Goal: Task Accomplishment & Management: Complete application form

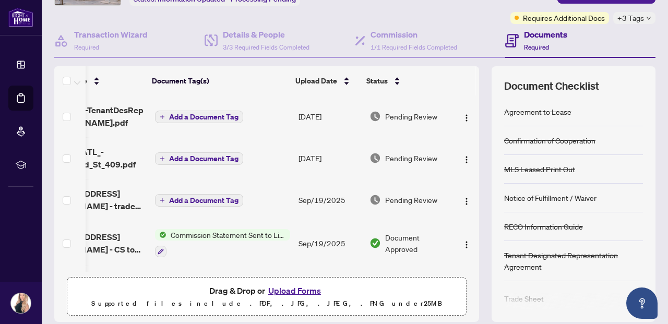
scroll to position [90, 0]
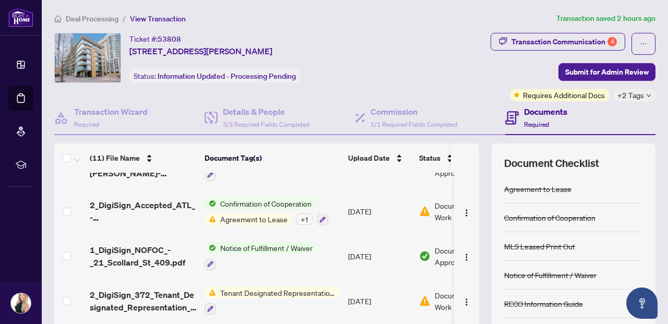
scroll to position [251, 0]
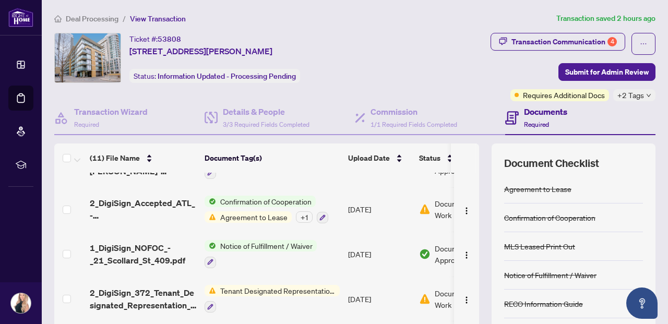
click at [294, 288] on span "Tenant Designated Representation Agreement" at bounding box center [278, 290] width 124 height 11
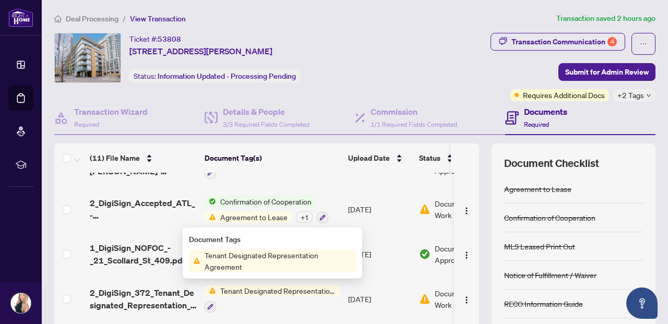
click at [294, 288] on span "Tenant Designated Representation Agreement" at bounding box center [278, 290] width 124 height 11
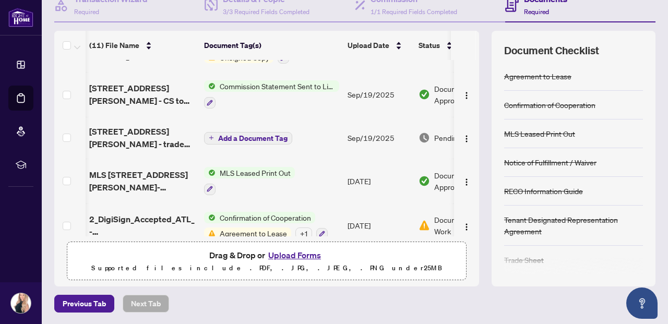
scroll to position [121, 1]
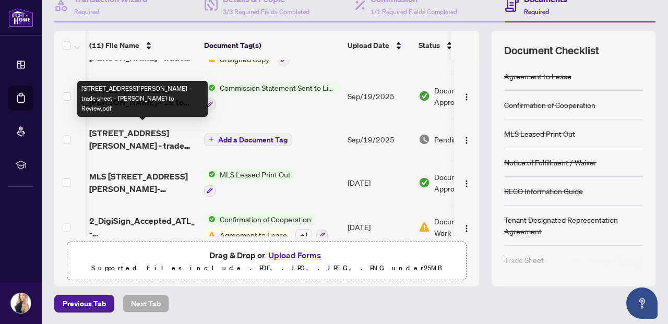
click at [135, 130] on span "[STREET_ADDRESS][PERSON_NAME] - trade sheet - [PERSON_NAME] to Review.pdf" at bounding box center [142, 139] width 107 height 25
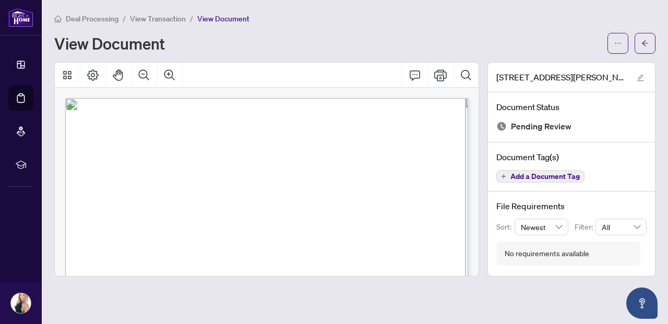
click at [161, 18] on span "View Transaction" at bounding box center [158, 18] width 56 height 9
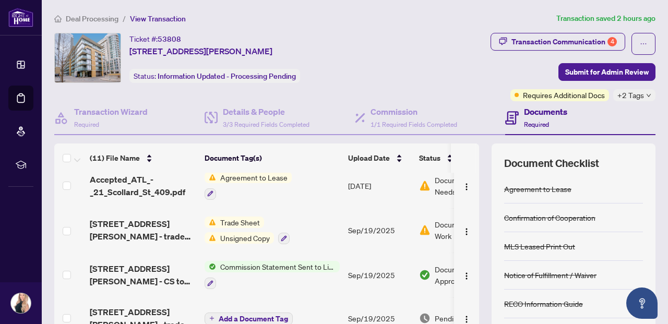
scroll to position [56, 0]
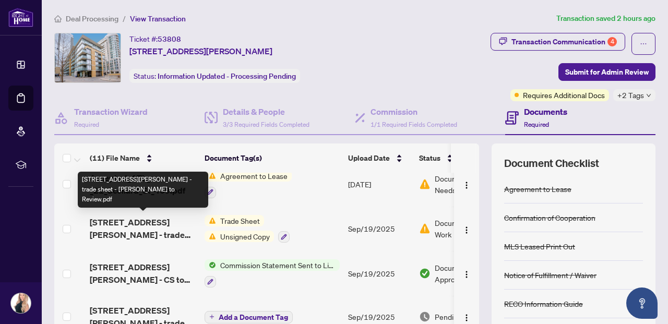
click at [162, 229] on span "[STREET_ADDRESS][PERSON_NAME] - trade sheet - [PERSON_NAME] to Review.pdf" at bounding box center [143, 228] width 107 height 25
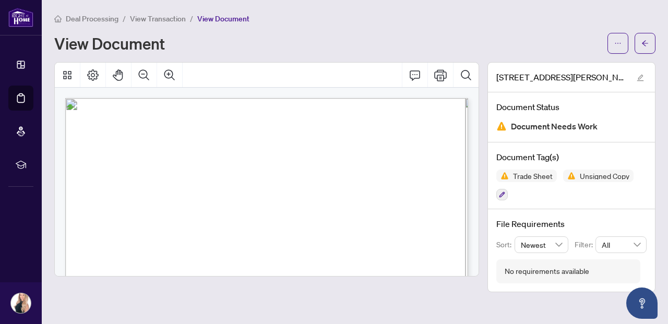
click at [166, 15] on span "View Transaction" at bounding box center [158, 18] width 56 height 9
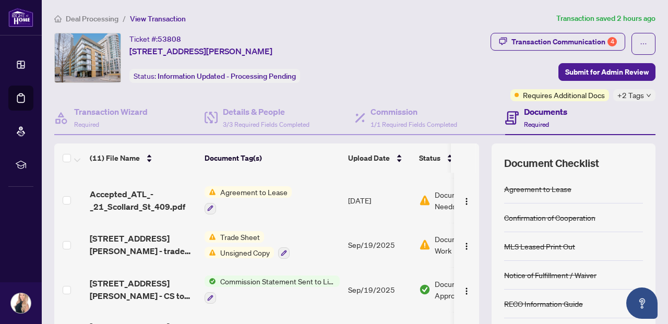
scroll to position [73, 0]
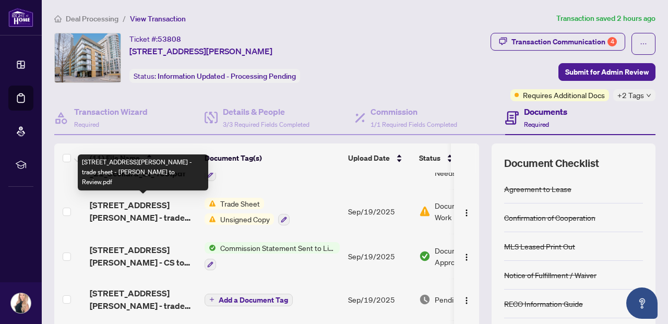
click at [158, 212] on span "[STREET_ADDRESS][PERSON_NAME] - trade sheet - [PERSON_NAME] to Review.pdf" at bounding box center [143, 211] width 107 height 25
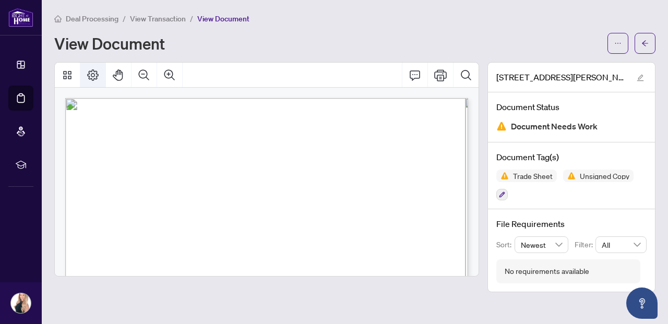
click at [98, 74] on icon "Page Layout" at bounding box center [93, 75] width 13 height 13
click at [618, 43] on icon "ellipsis" at bounding box center [618, 43] width 7 height 7
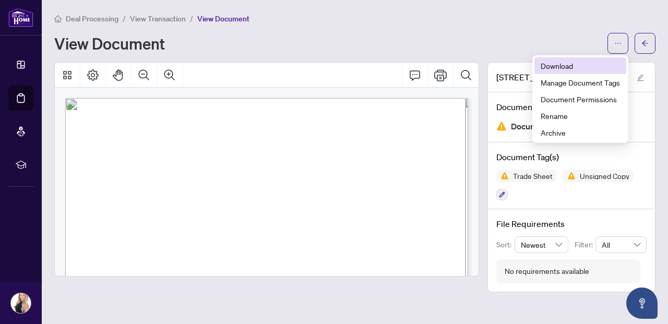
click at [552, 66] on span "Download" at bounding box center [580, 65] width 79 height 11
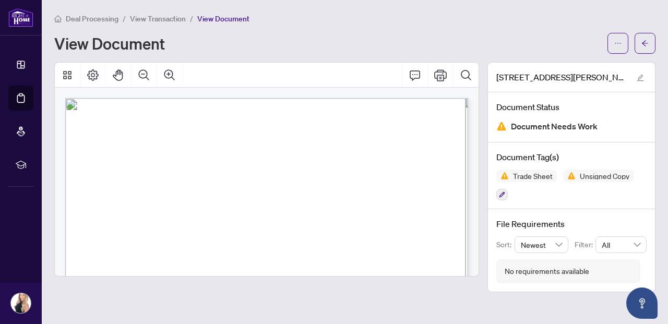
click at [146, 18] on span "View Transaction" at bounding box center [158, 18] width 56 height 9
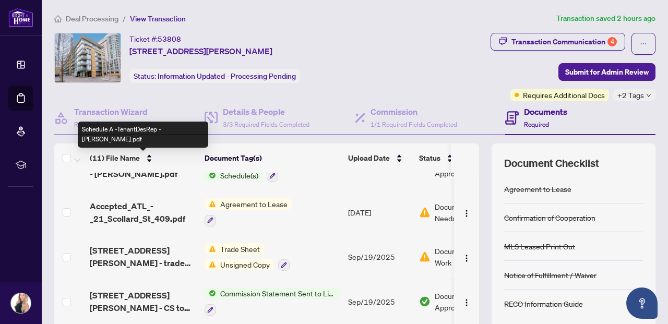
scroll to position [35, 0]
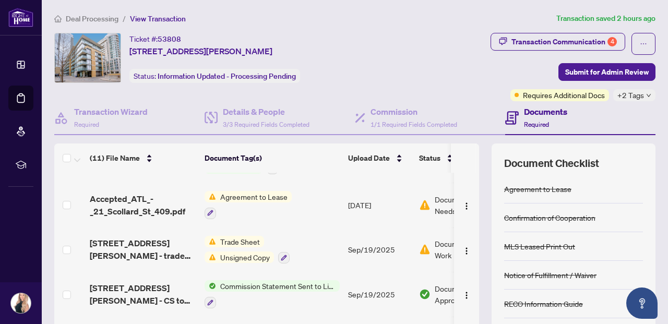
click at [250, 198] on span "Agreement to Lease" at bounding box center [254, 196] width 76 height 11
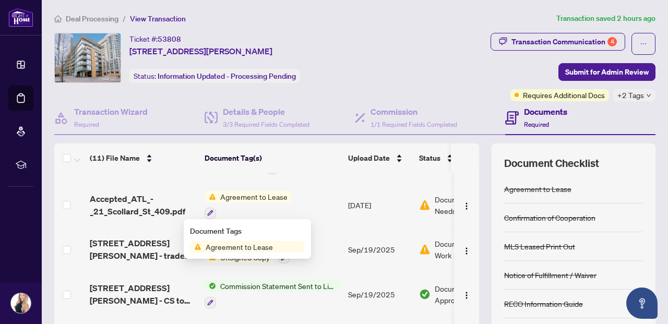
click at [250, 245] on span "Agreement to Lease" at bounding box center [240, 246] width 76 height 11
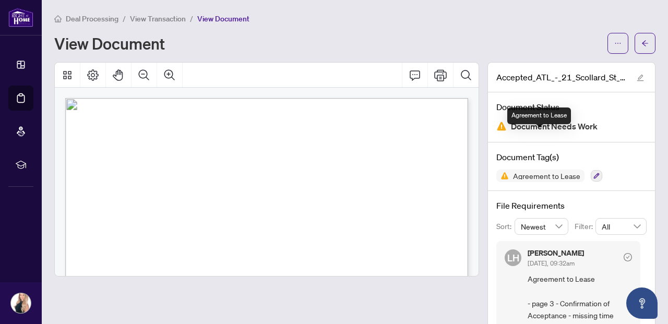
scroll to position [38, 0]
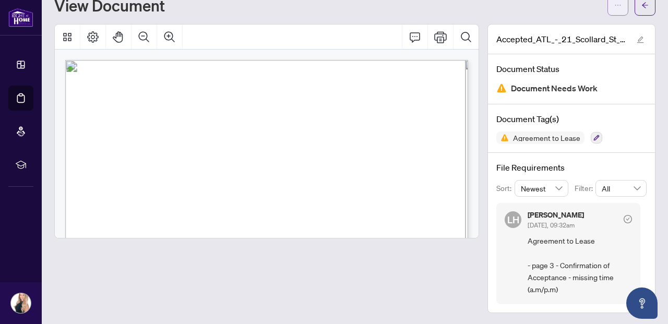
click at [617, 5] on icon "ellipsis" at bounding box center [618, 5] width 7 height 7
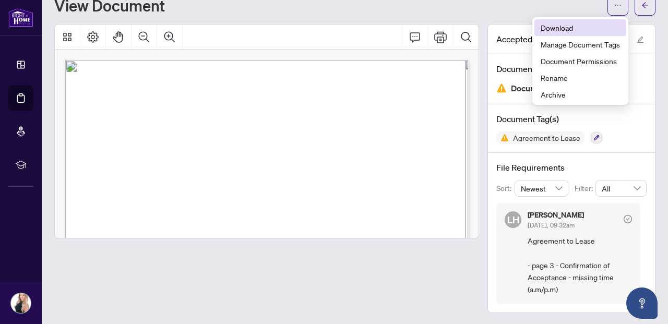
click at [553, 25] on span "Download" at bounding box center [580, 27] width 79 height 11
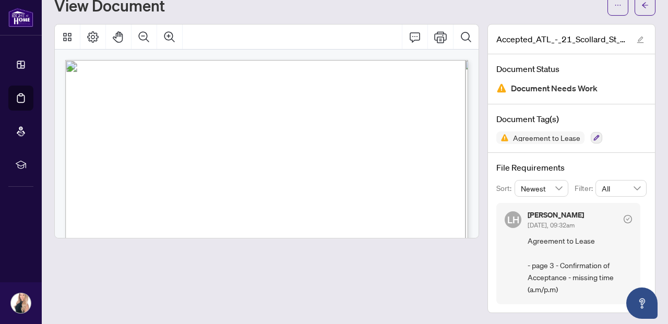
scroll to position [0, 0]
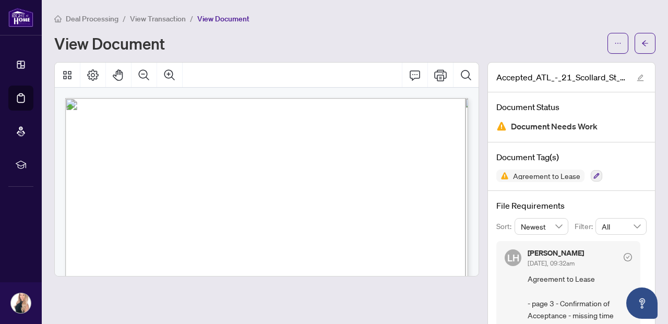
click at [145, 15] on span "View Transaction" at bounding box center [158, 18] width 56 height 9
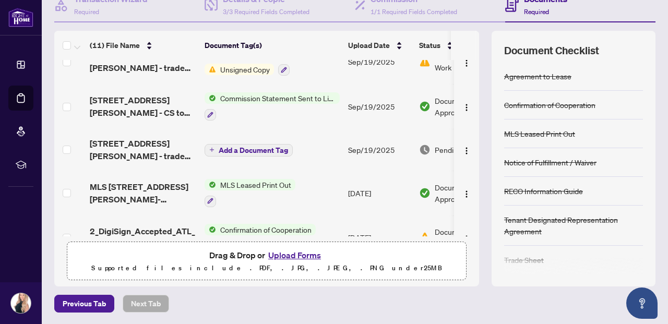
scroll to position [311, 0]
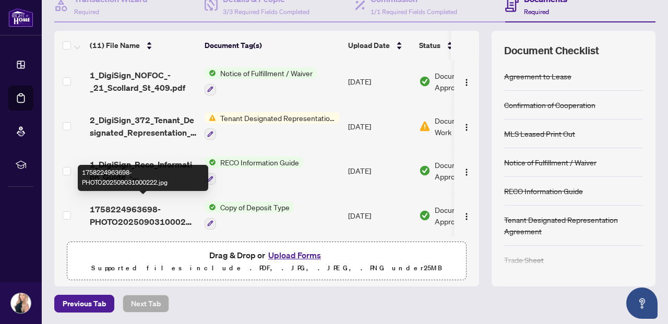
click at [146, 206] on span "1758224963698-PHOTO202509031000222.jpg" at bounding box center [143, 215] width 107 height 25
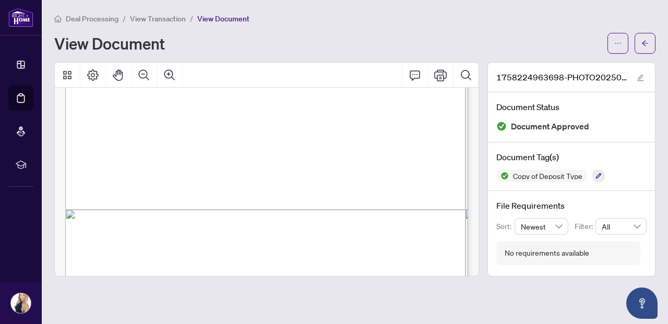
scroll to position [403, 0]
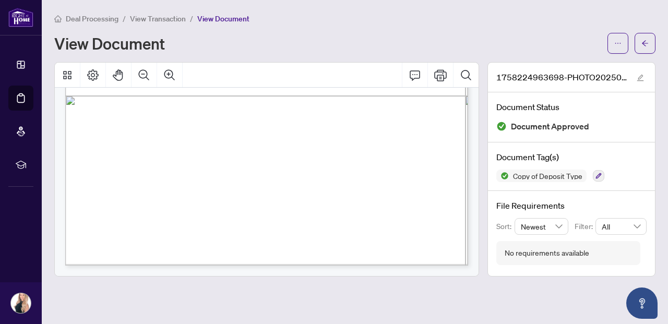
click at [170, 18] on span "View Transaction" at bounding box center [158, 18] width 56 height 9
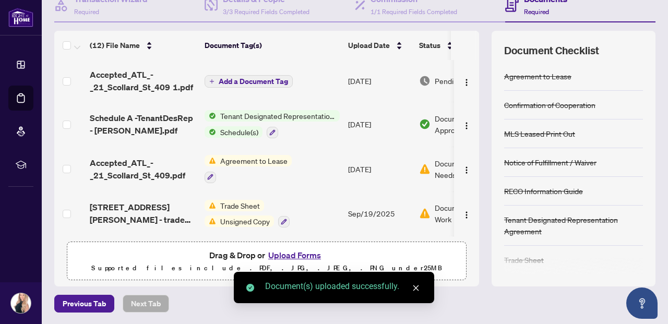
click at [249, 81] on span "Add a Document Tag" at bounding box center [253, 81] width 69 height 7
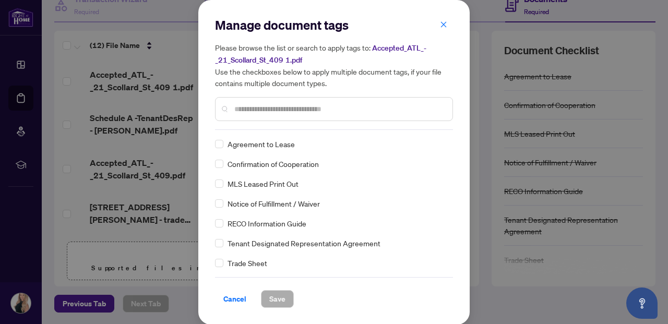
click at [255, 128] on div "Manage document tags Please browse the list or search to apply tags to: Accepte…" at bounding box center [334, 73] width 238 height 113
click at [254, 108] on input "text" at bounding box center [339, 108] width 210 height 11
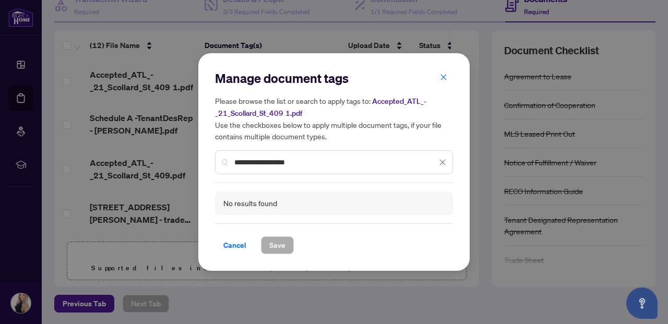
type input "**********"
drag, startPoint x: 308, startPoint y: 167, endPoint x: 203, endPoint y: 167, distance: 104.4
click at [203, 167] on div "**********" at bounding box center [334, 162] width 272 height 218
drag, startPoint x: 302, startPoint y: 162, endPoint x: 203, endPoint y: 161, distance: 98.7
click at [203, 161] on div "**********" at bounding box center [334, 162] width 272 height 218
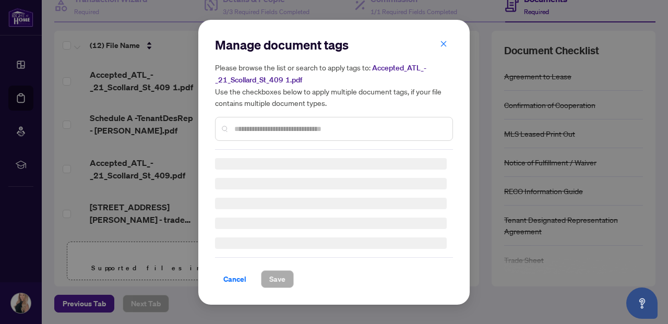
click at [444, 41] on div "Manage document tags Please browse the list or search to apply tags to: Accepte…" at bounding box center [334, 93] width 238 height 113
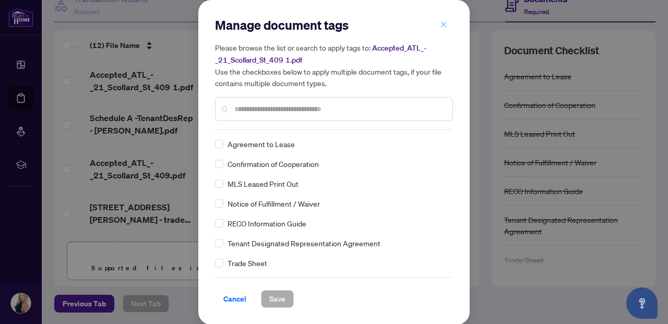
click at [448, 25] on button "button" at bounding box center [443, 25] width 21 height 18
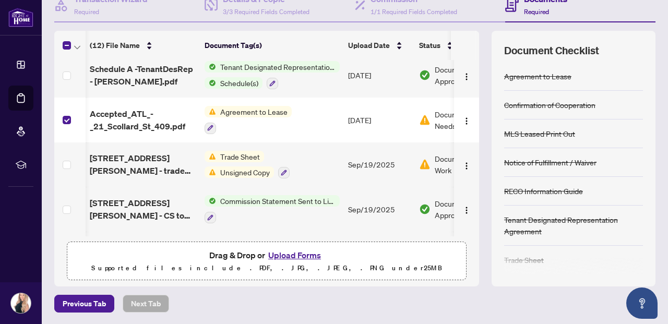
scroll to position [0, 53]
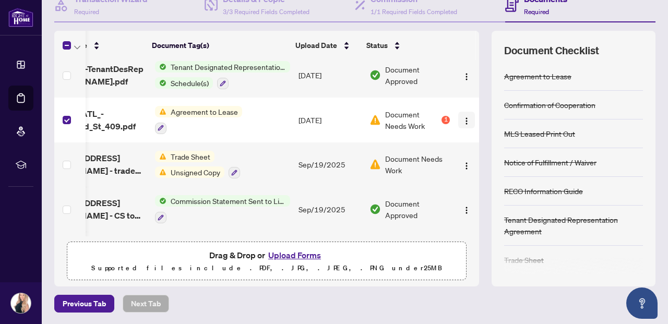
click at [466, 118] on img "button" at bounding box center [467, 121] width 8 height 8
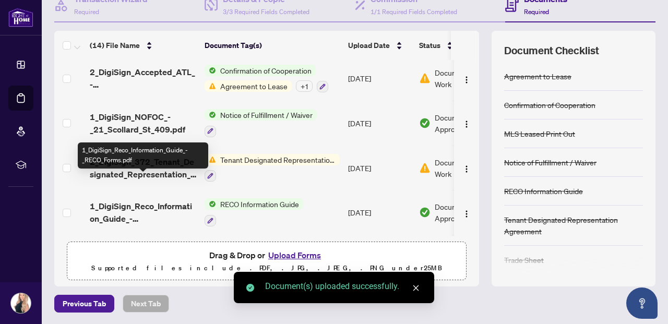
scroll to position [437, 0]
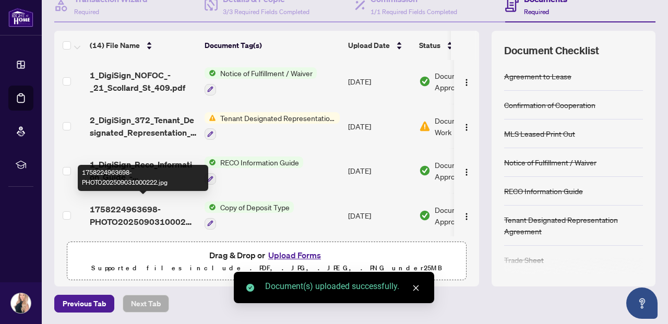
click at [124, 205] on span "1758224963698-PHOTO202509031000222.jpg" at bounding box center [143, 215] width 107 height 25
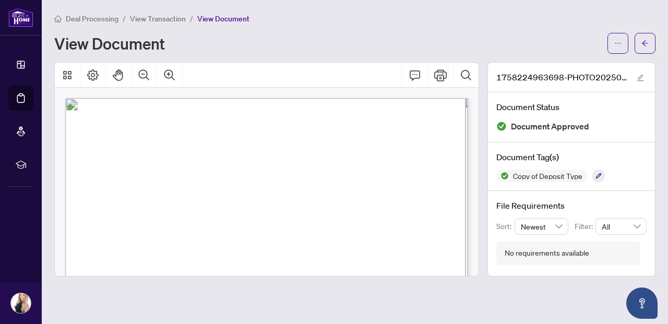
click at [166, 19] on span "View Transaction" at bounding box center [158, 18] width 56 height 9
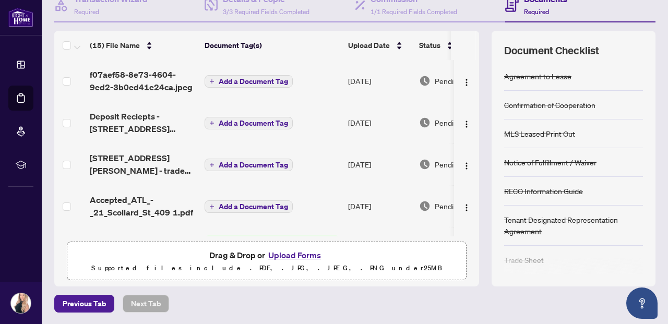
click at [231, 79] on span "Add a Document Tag" at bounding box center [253, 81] width 69 height 7
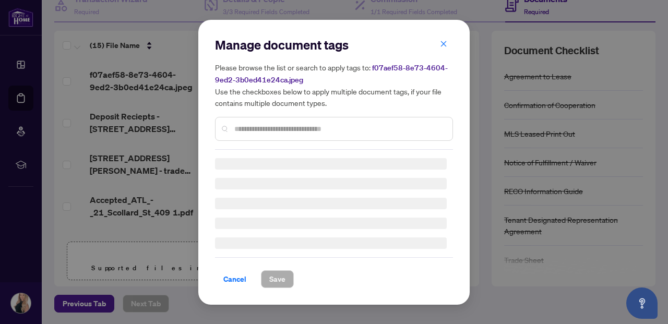
click at [261, 123] on div "Manage document tags Please browse the list or search to apply tags to: f07aef5…" at bounding box center [334, 93] width 238 height 113
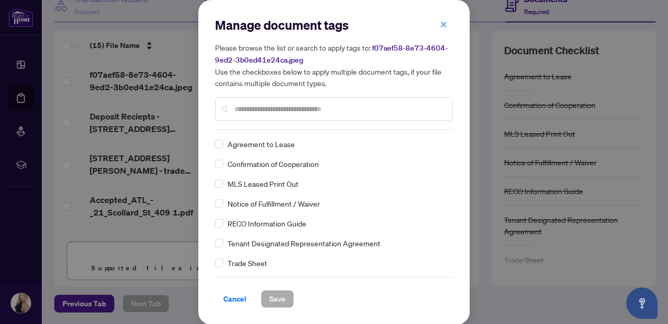
click at [264, 111] on input "text" at bounding box center [339, 108] width 210 height 11
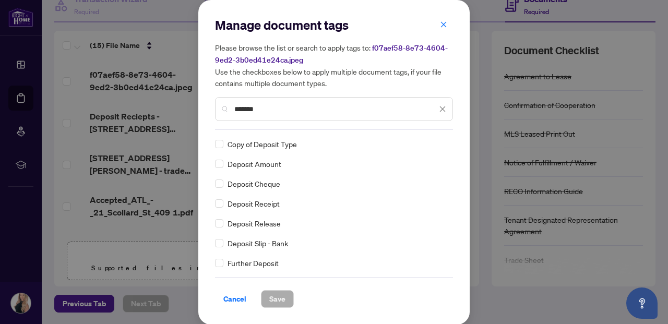
type input "*******"
click at [259, 243] on span "Deposit Slip - Bank" at bounding box center [258, 243] width 61 height 11
click at [277, 297] on span "Save" at bounding box center [277, 299] width 16 height 17
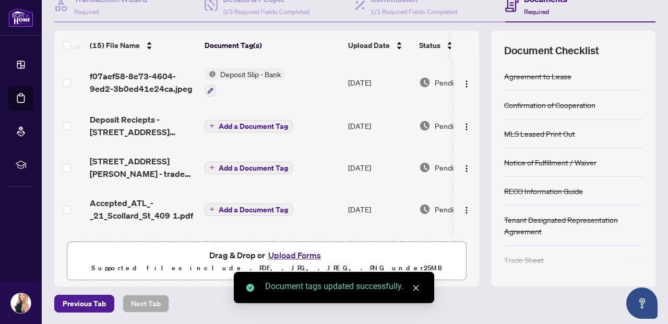
click at [228, 125] on span "Add a Document Tag" at bounding box center [253, 126] width 69 height 7
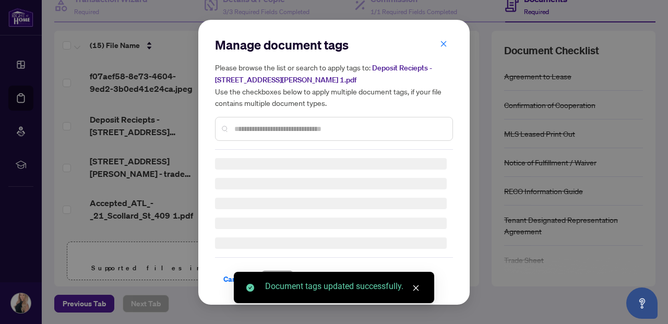
click at [247, 123] on input "text" at bounding box center [339, 128] width 210 height 11
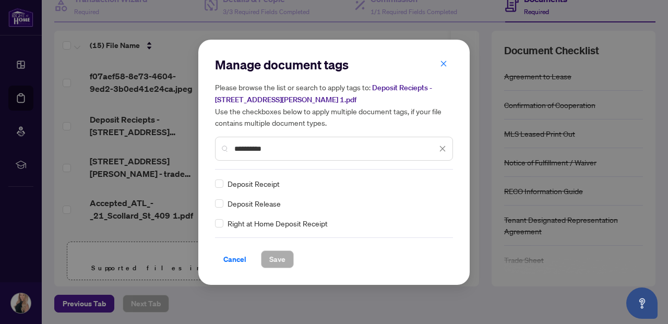
type input "**********"
click at [278, 262] on span "Save" at bounding box center [277, 259] width 16 height 17
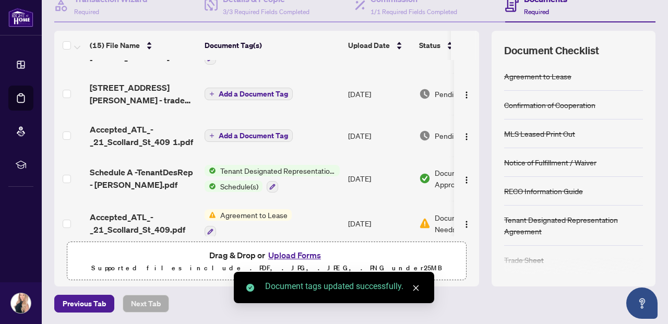
scroll to position [77, 0]
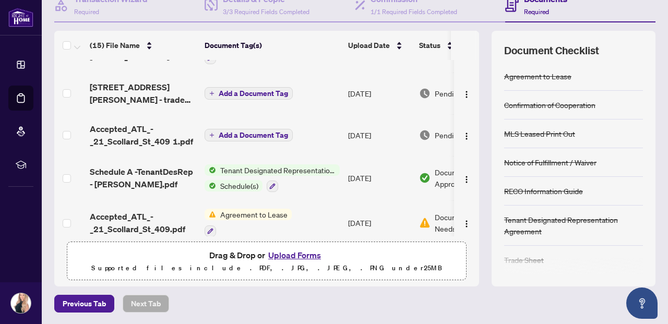
click at [236, 90] on span "Add a Document Tag" at bounding box center [253, 93] width 69 height 7
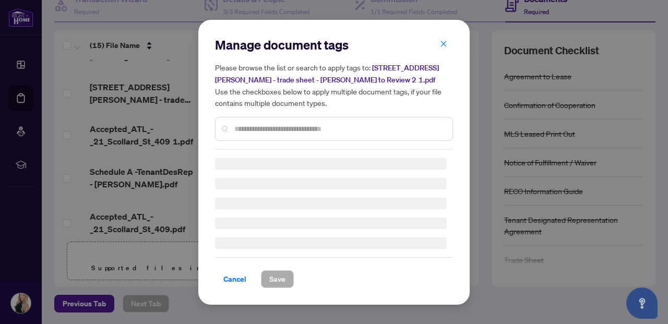
click at [263, 124] on div "Manage document tags Please browse the list or search to apply tags to: [STREET…" at bounding box center [334, 93] width 238 height 113
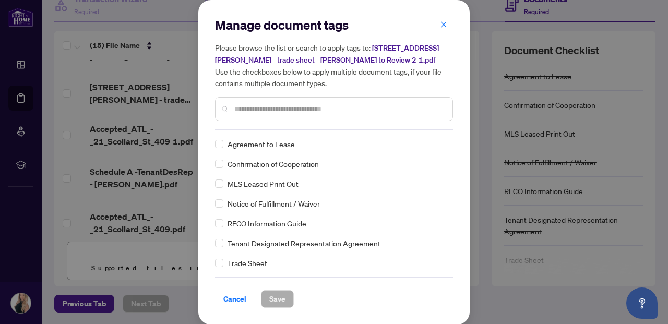
click at [262, 110] on input "text" at bounding box center [339, 108] width 210 height 11
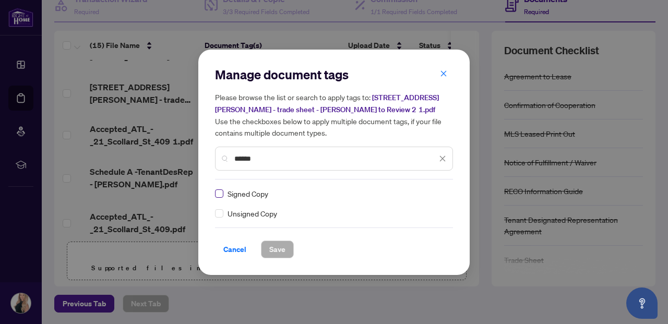
type input "******"
click at [276, 250] on span "Save" at bounding box center [277, 249] width 16 height 17
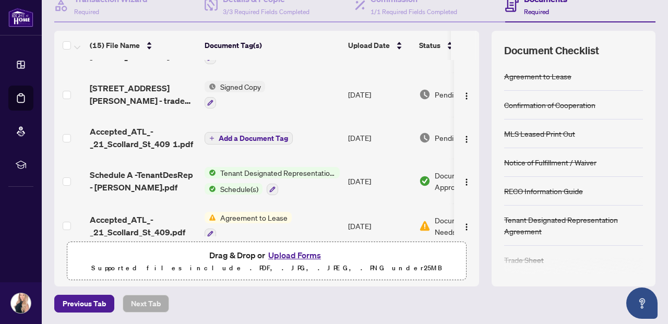
click at [253, 135] on span "Add a Document Tag" at bounding box center [253, 138] width 69 height 7
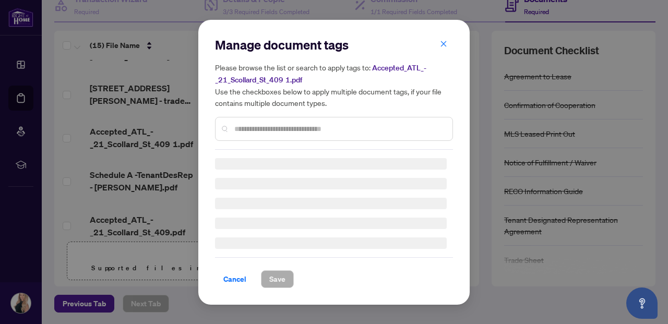
click at [269, 131] on div "Manage document tags Please browse the list or search to apply tags to: Accepte…" at bounding box center [334, 163] width 238 height 252
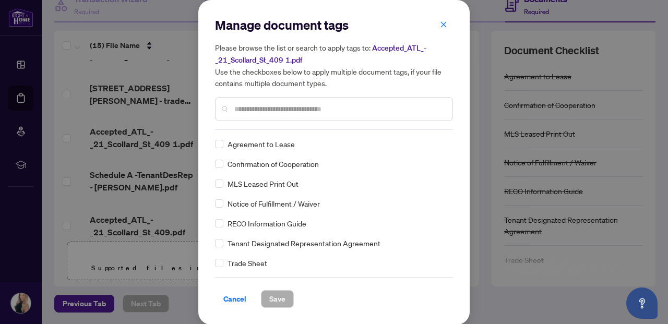
click at [271, 110] on input "text" at bounding box center [339, 108] width 210 height 11
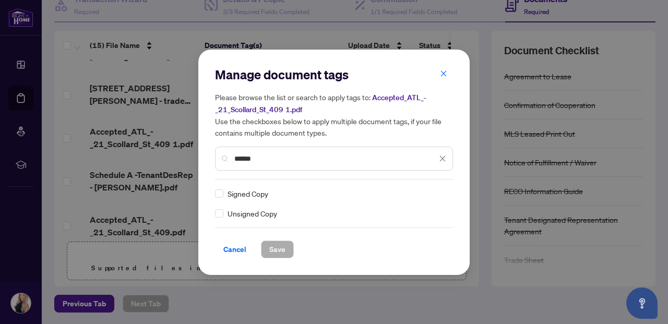
type input "******"
click at [244, 196] on span "Signed Copy" at bounding box center [248, 193] width 41 height 11
click at [271, 251] on span "Save" at bounding box center [277, 249] width 16 height 17
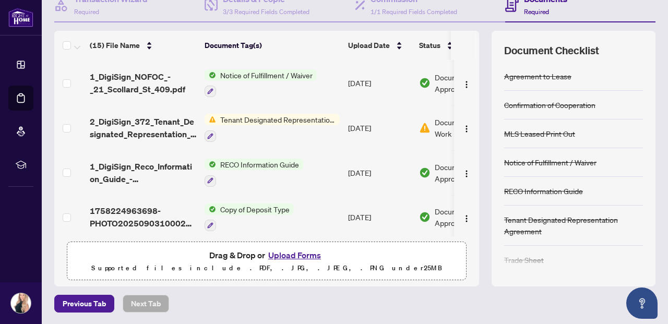
scroll to position [0, 0]
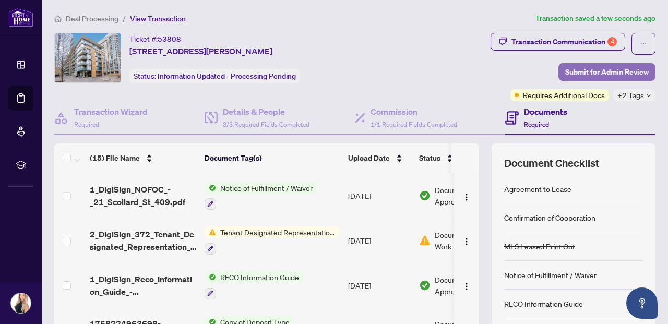
click at [598, 70] on span "Submit for Admin Review" at bounding box center [608, 72] width 84 height 17
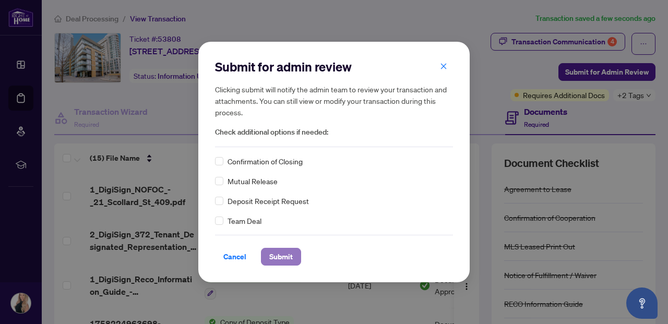
click at [280, 253] on span "Submit" at bounding box center [281, 257] width 24 height 17
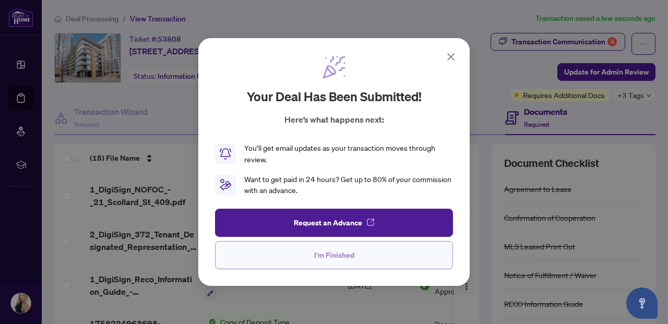
click at [340, 262] on span "I'm Finished" at bounding box center [334, 255] width 40 height 17
